Goal: Task Accomplishment & Management: Manage account settings

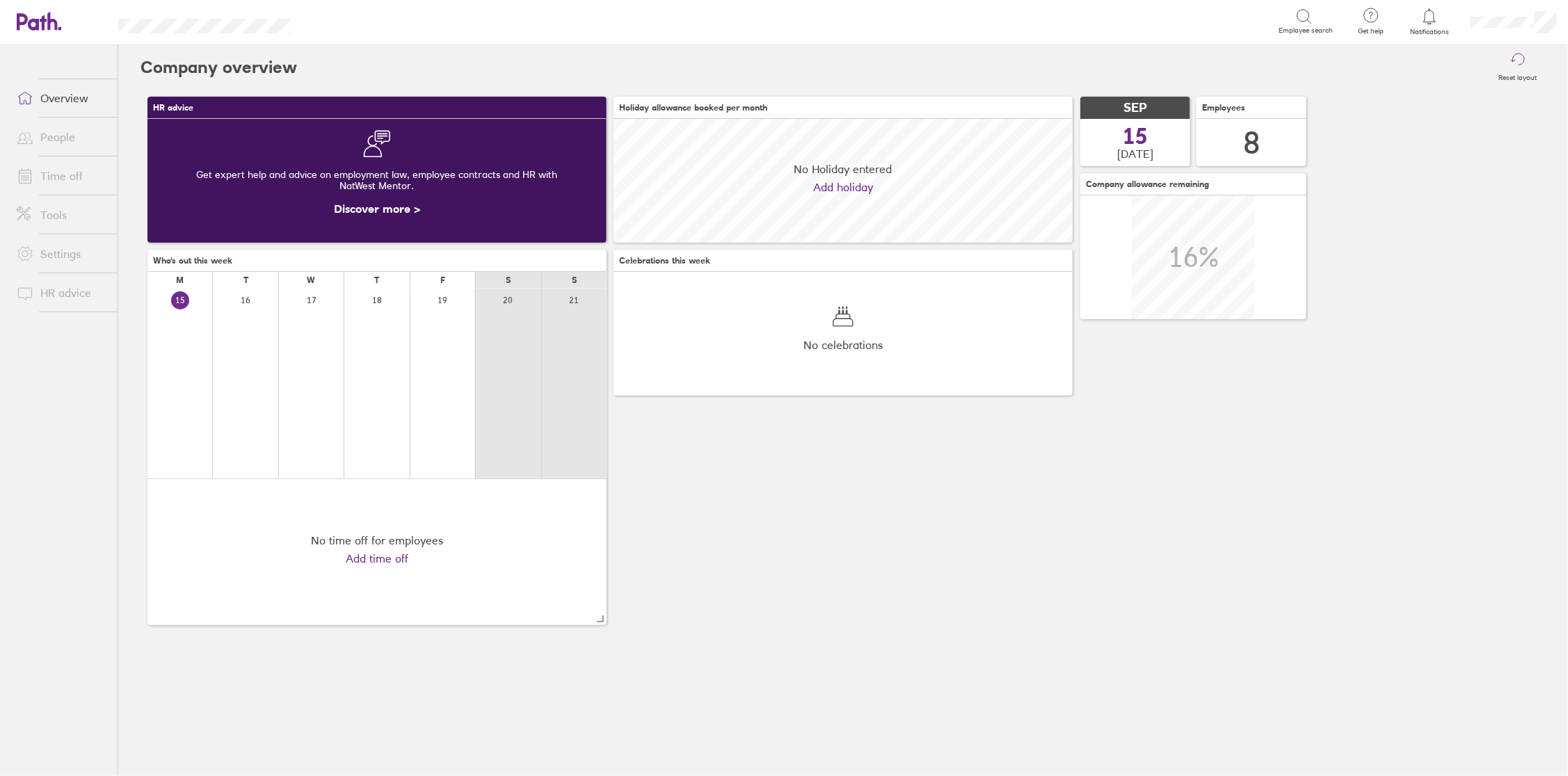
scroll to position [123, 458]
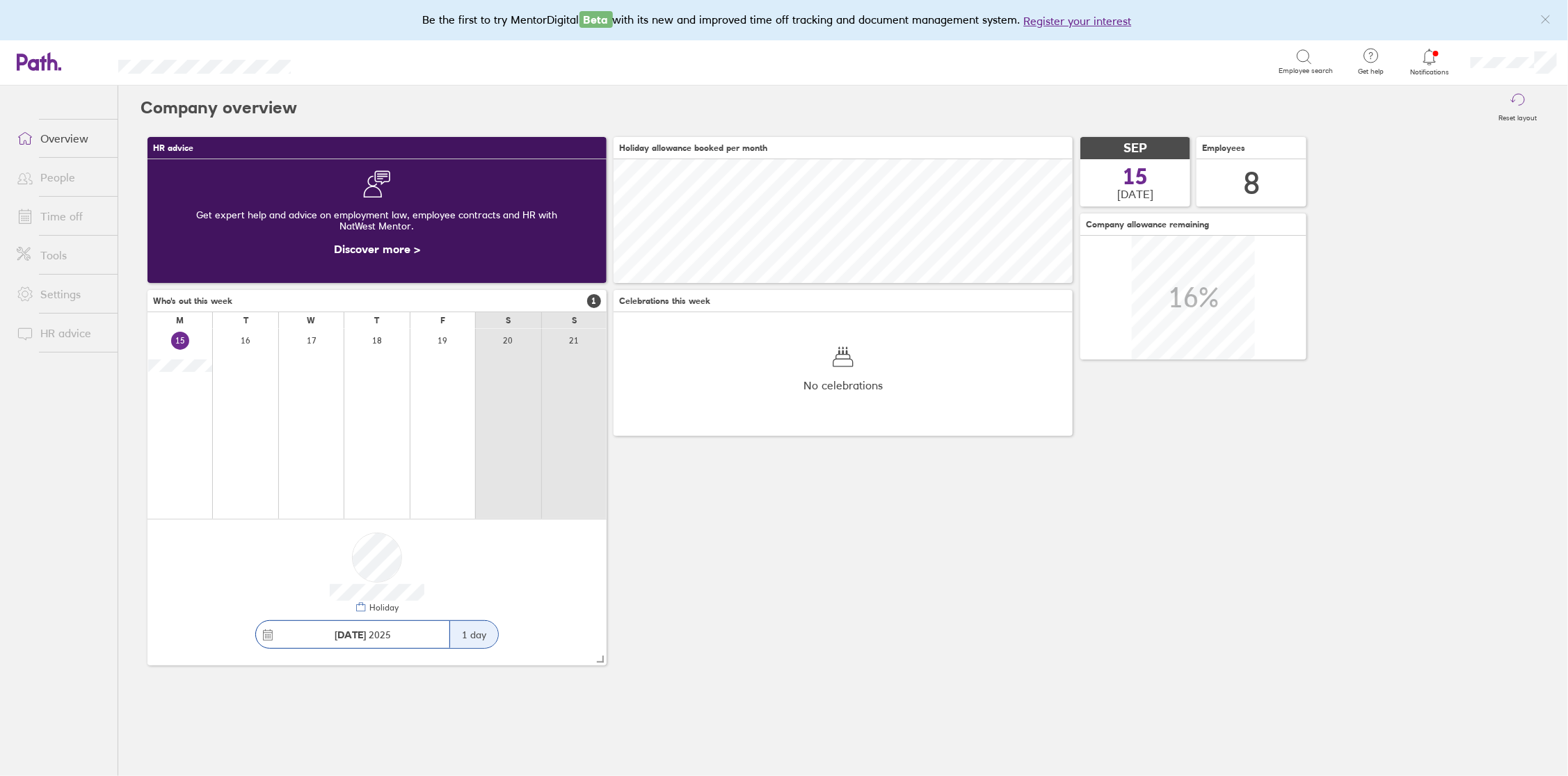
click at [1434, 63] on icon at bounding box center [1429, 57] width 17 height 17
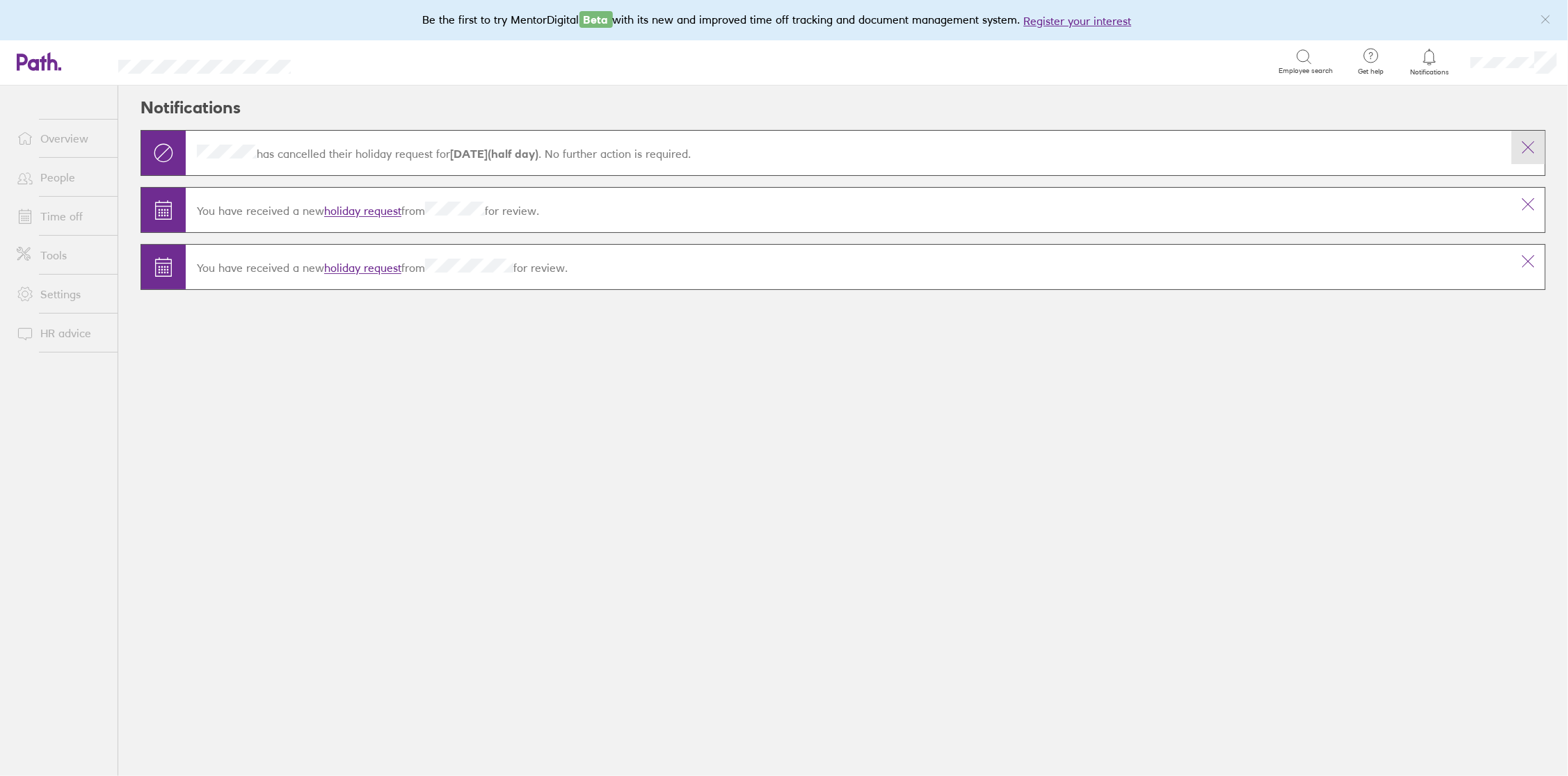
click at [1531, 148] on icon at bounding box center [1528, 148] width 17 height 17
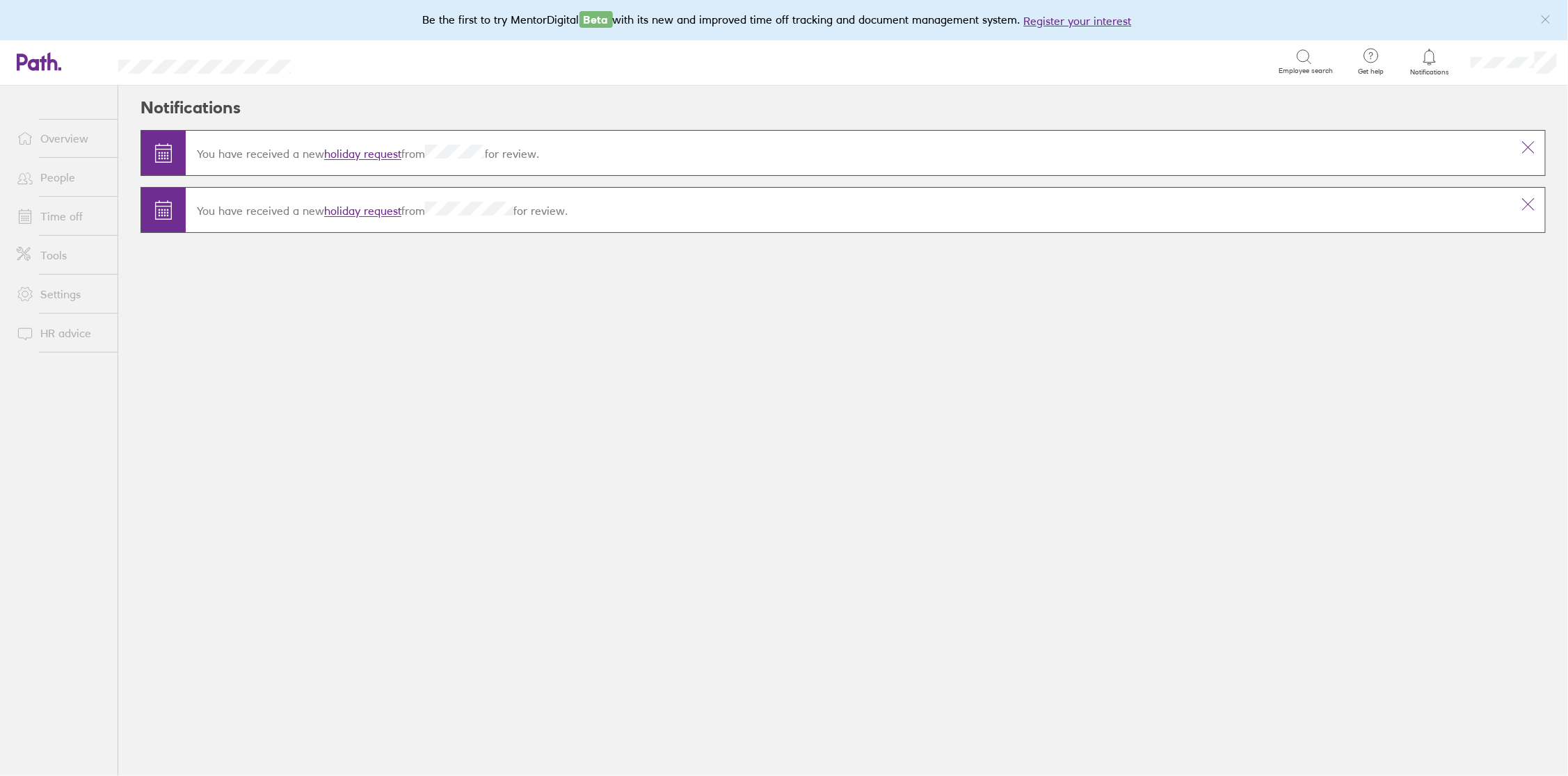
click at [354, 152] on link "holiday request" at bounding box center [363, 155] width 77 height 14
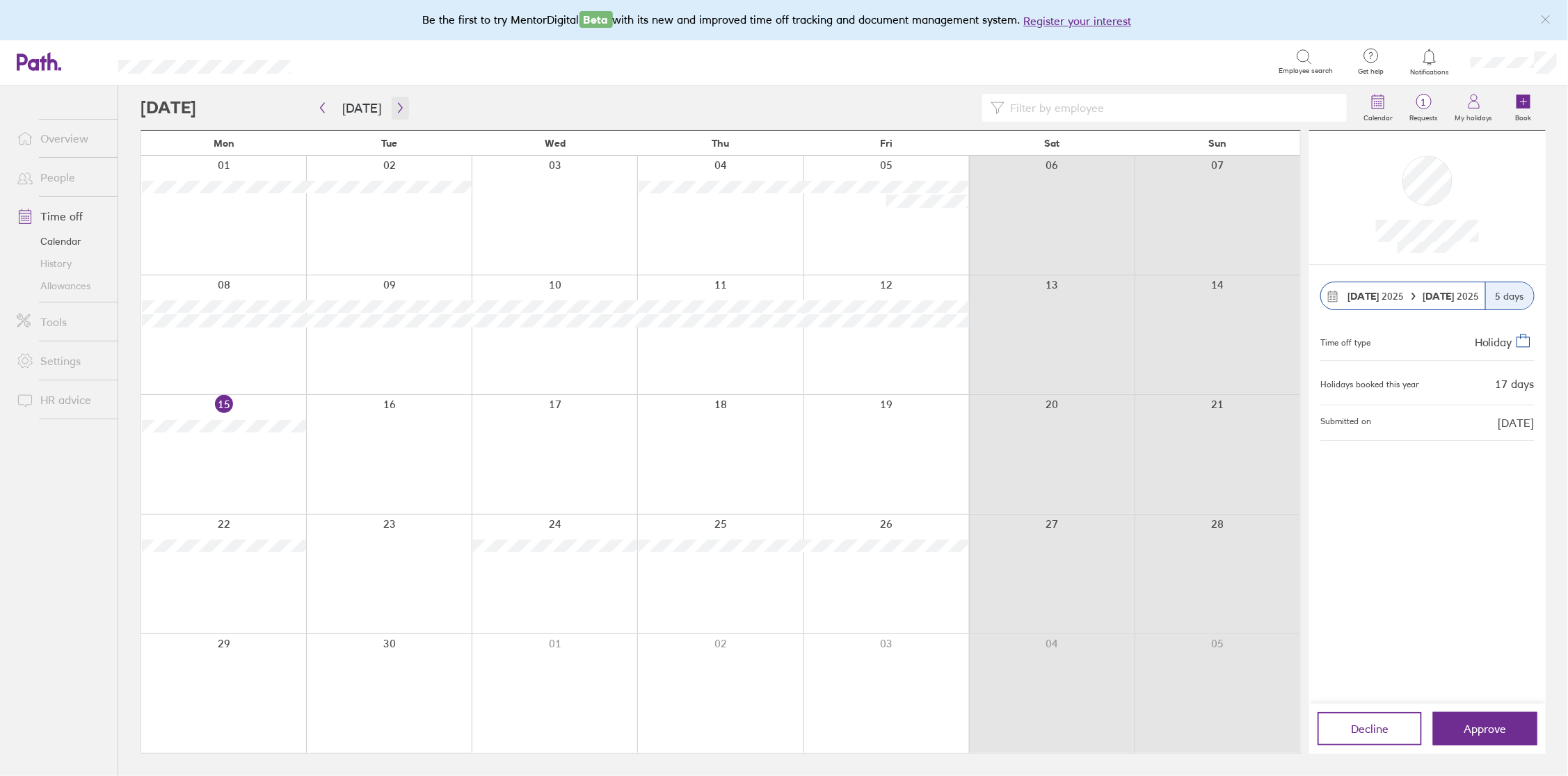
click at [398, 105] on icon "button" at bounding box center [400, 108] width 11 height 11
click at [396, 106] on icon "button" at bounding box center [400, 108] width 11 height 11
click at [1499, 735] on span "Approve" at bounding box center [1485, 729] width 42 height 12
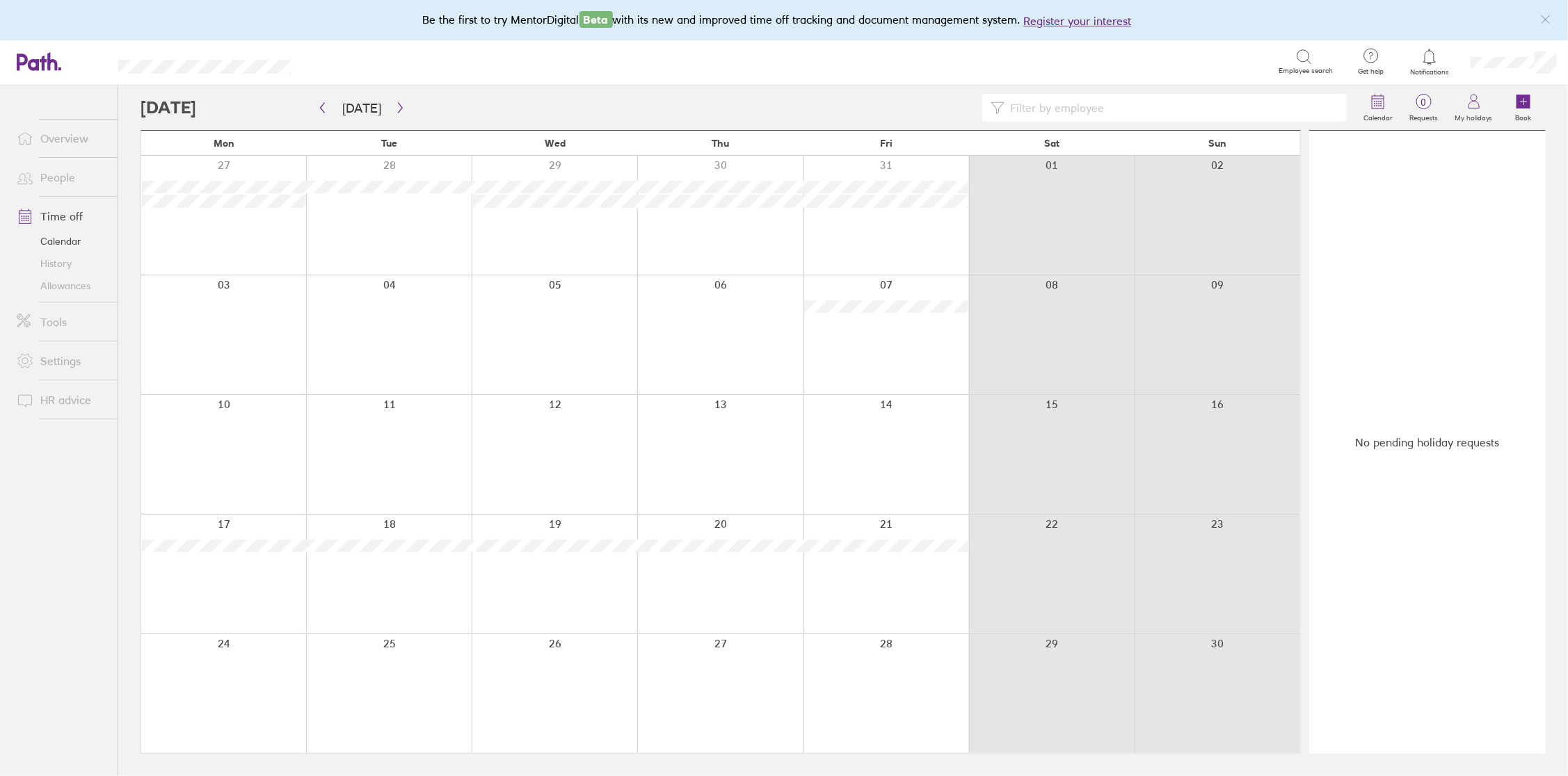
click at [1425, 61] on icon at bounding box center [1429, 57] width 11 height 16
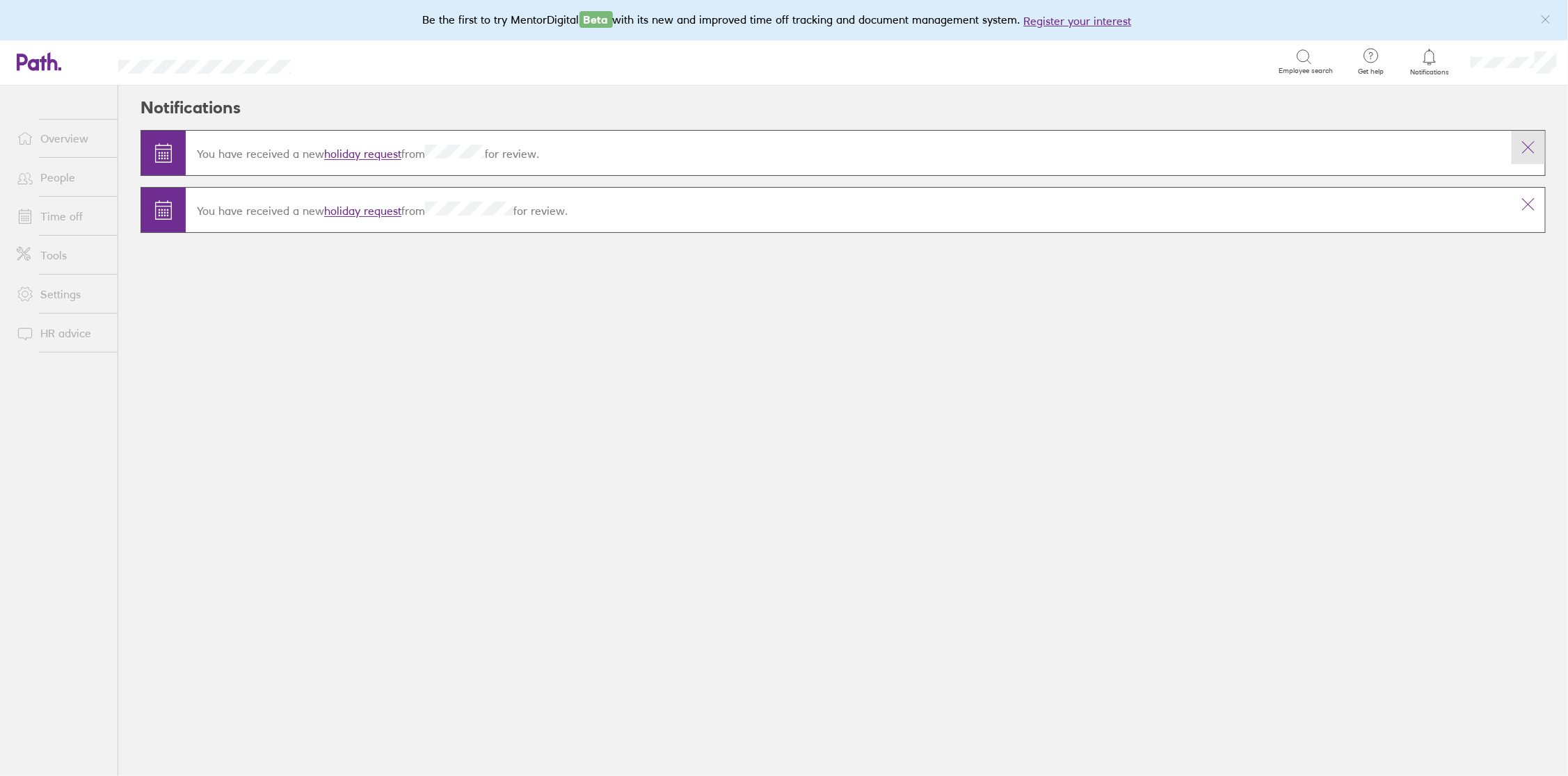
click at [1530, 149] on icon at bounding box center [1528, 148] width 17 height 17
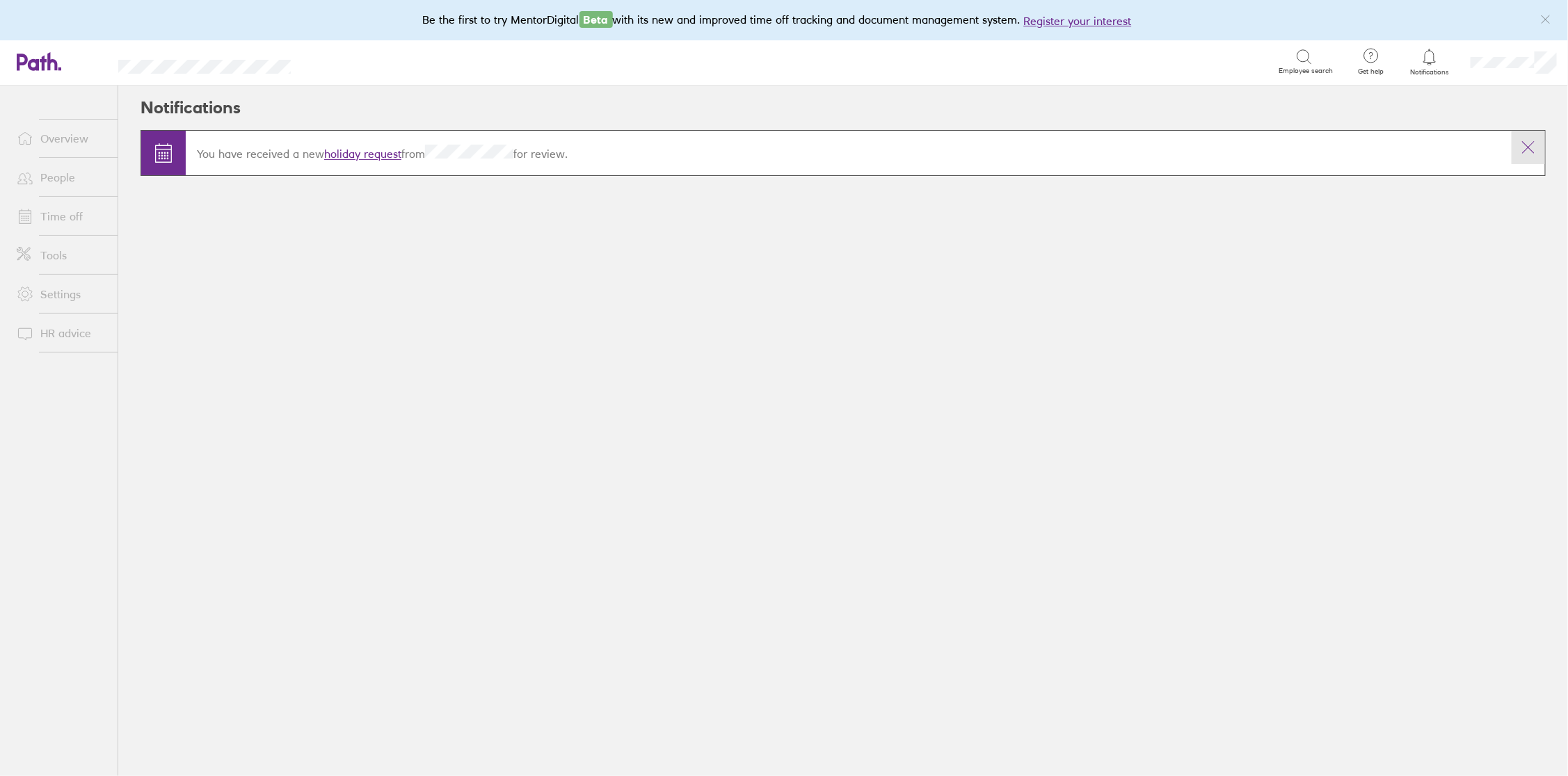
click at [1526, 147] on icon at bounding box center [1528, 148] width 17 height 17
